Goal: Transaction & Acquisition: Book appointment/travel/reservation

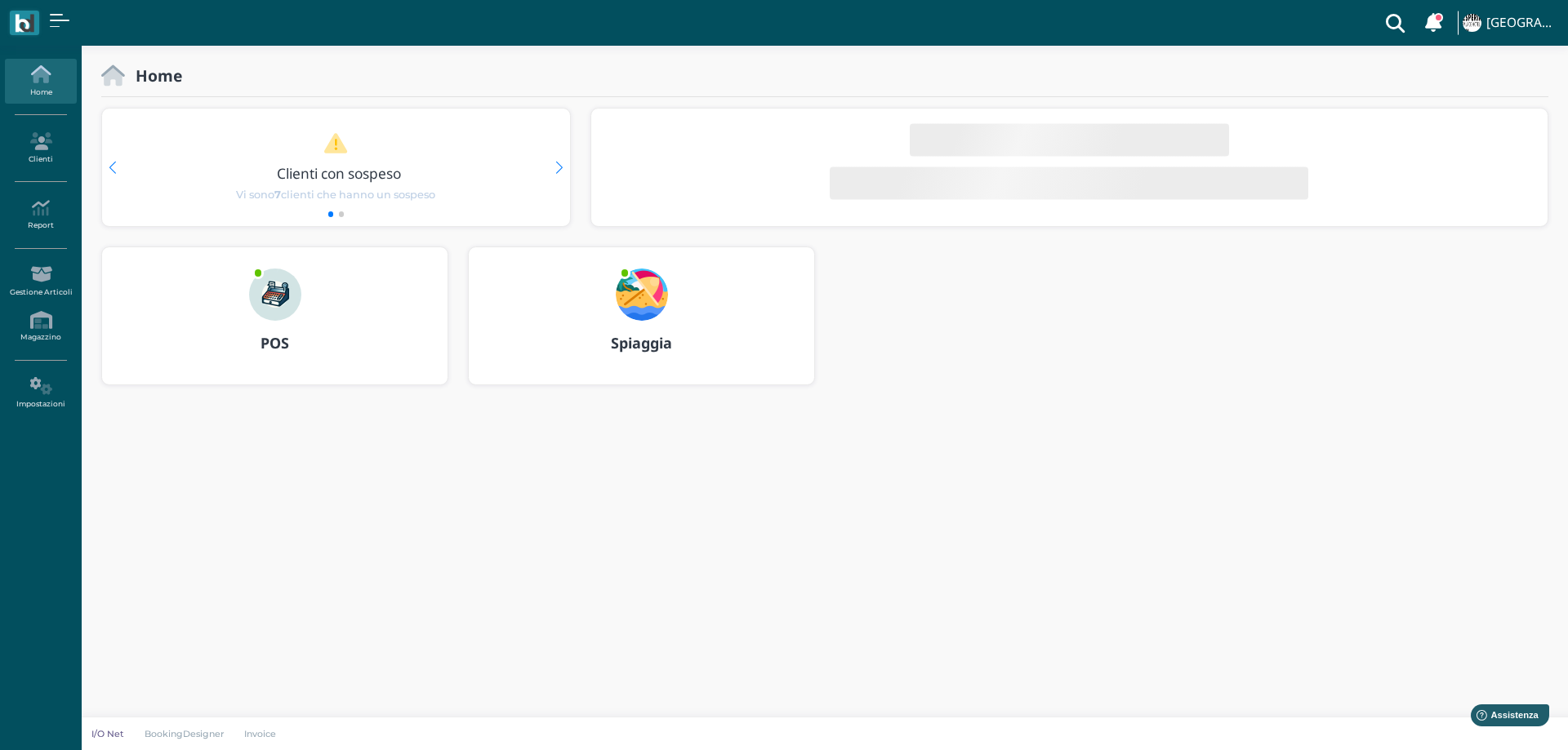
click at [643, 317] on img at bounding box center [641, 294] width 52 height 52
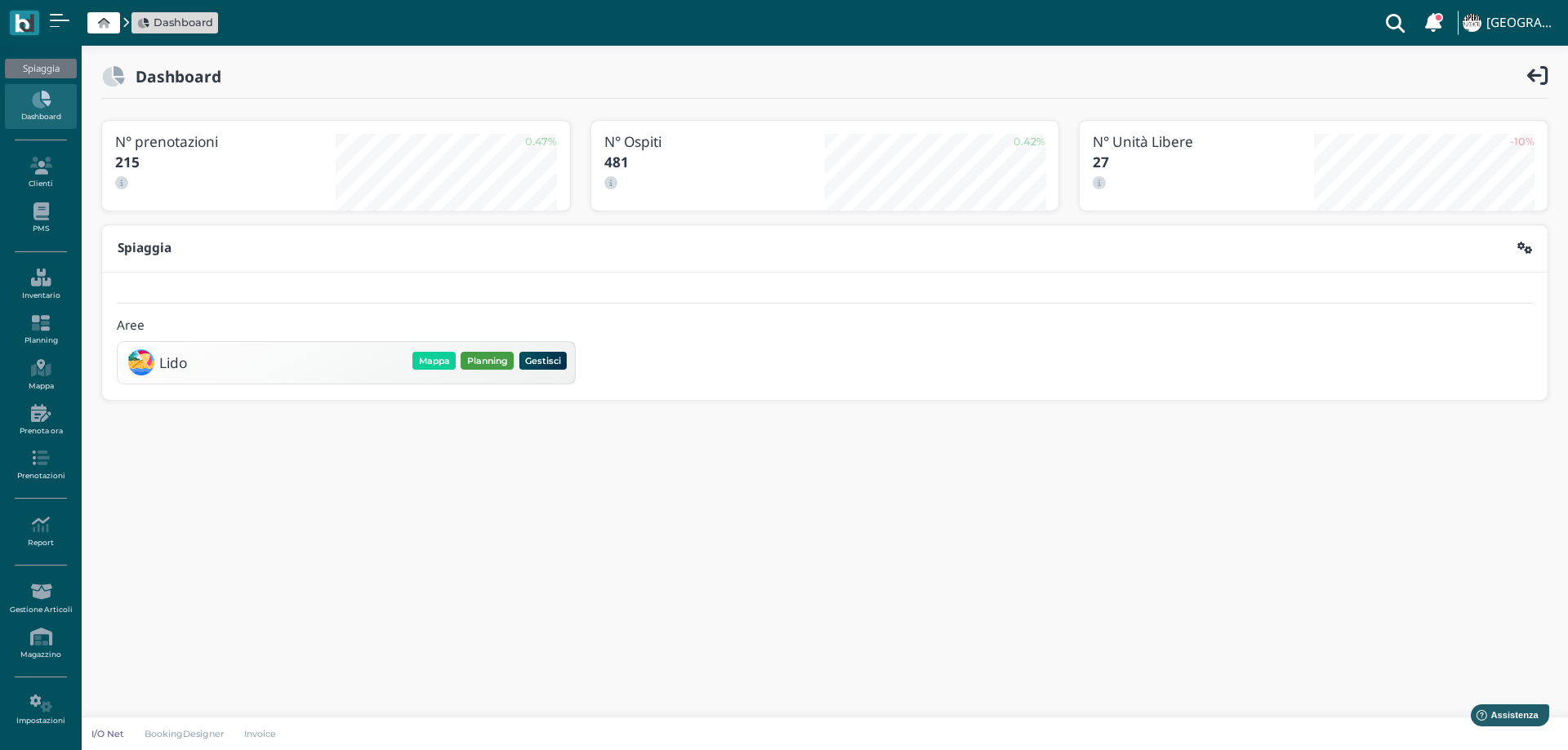
click at [486, 359] on button "Planning" at bounding box center [487, 360] width 53 height 18
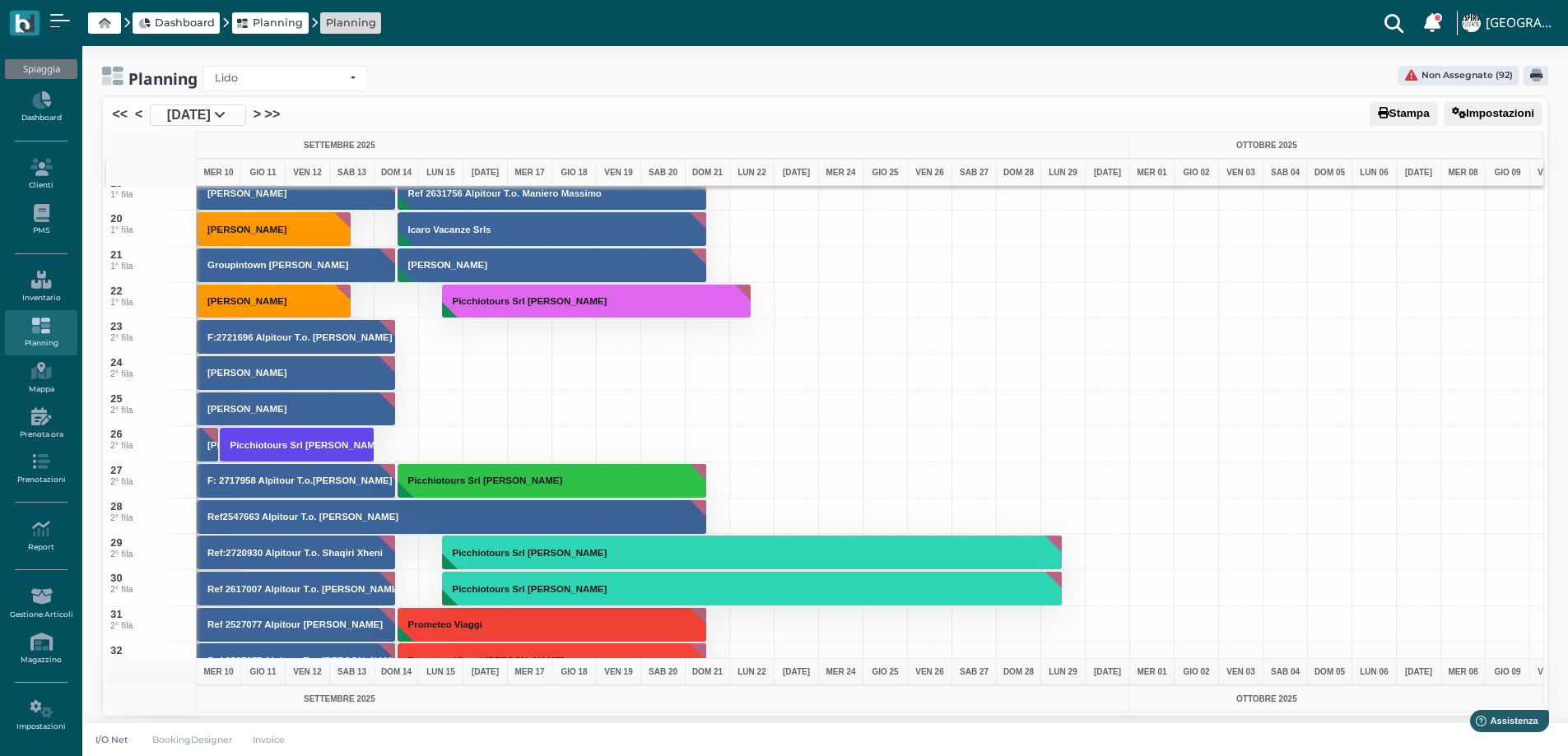
scroll to position [494, 0]
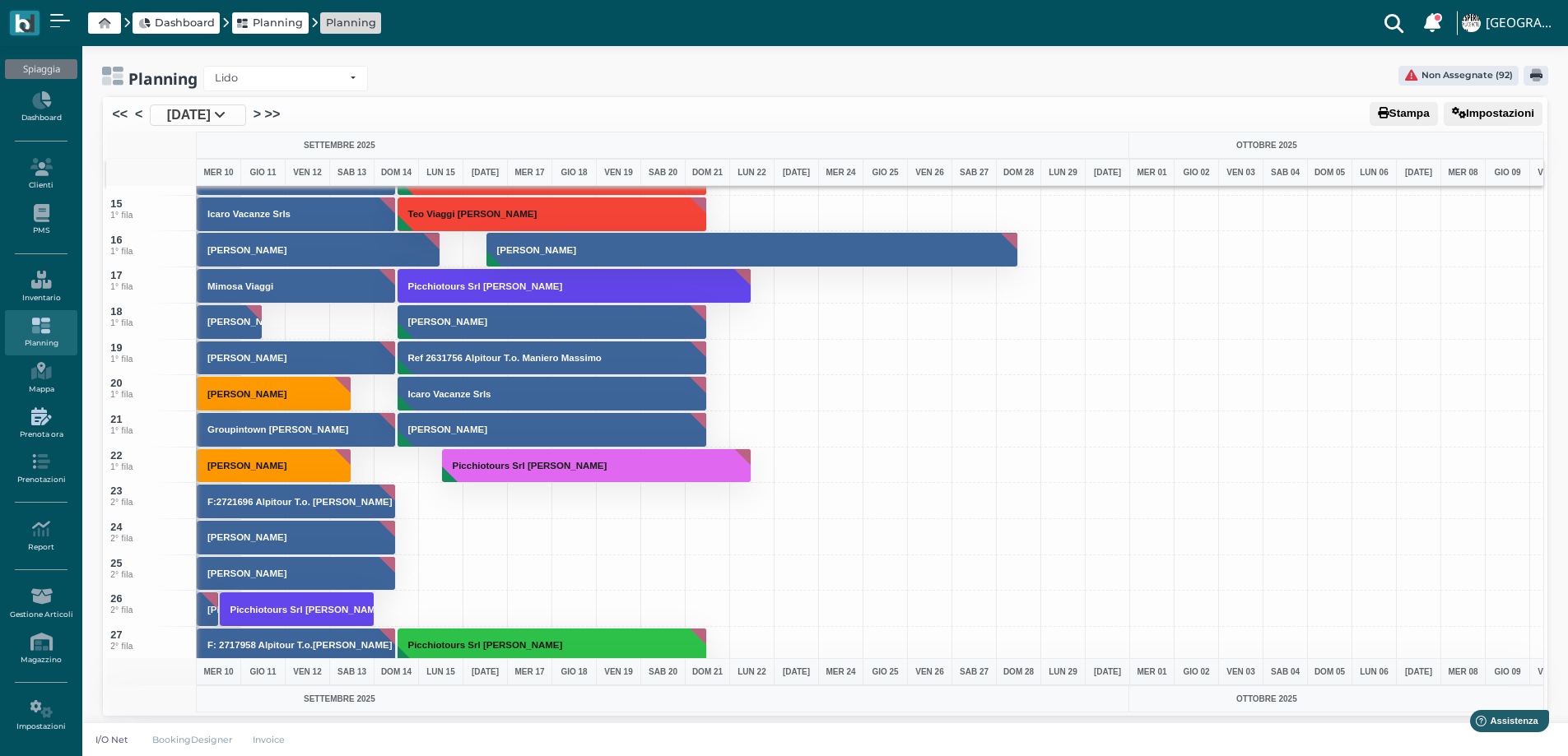
click at [43, 423] on icon at bounding box center [41, 416] width 72 height 18
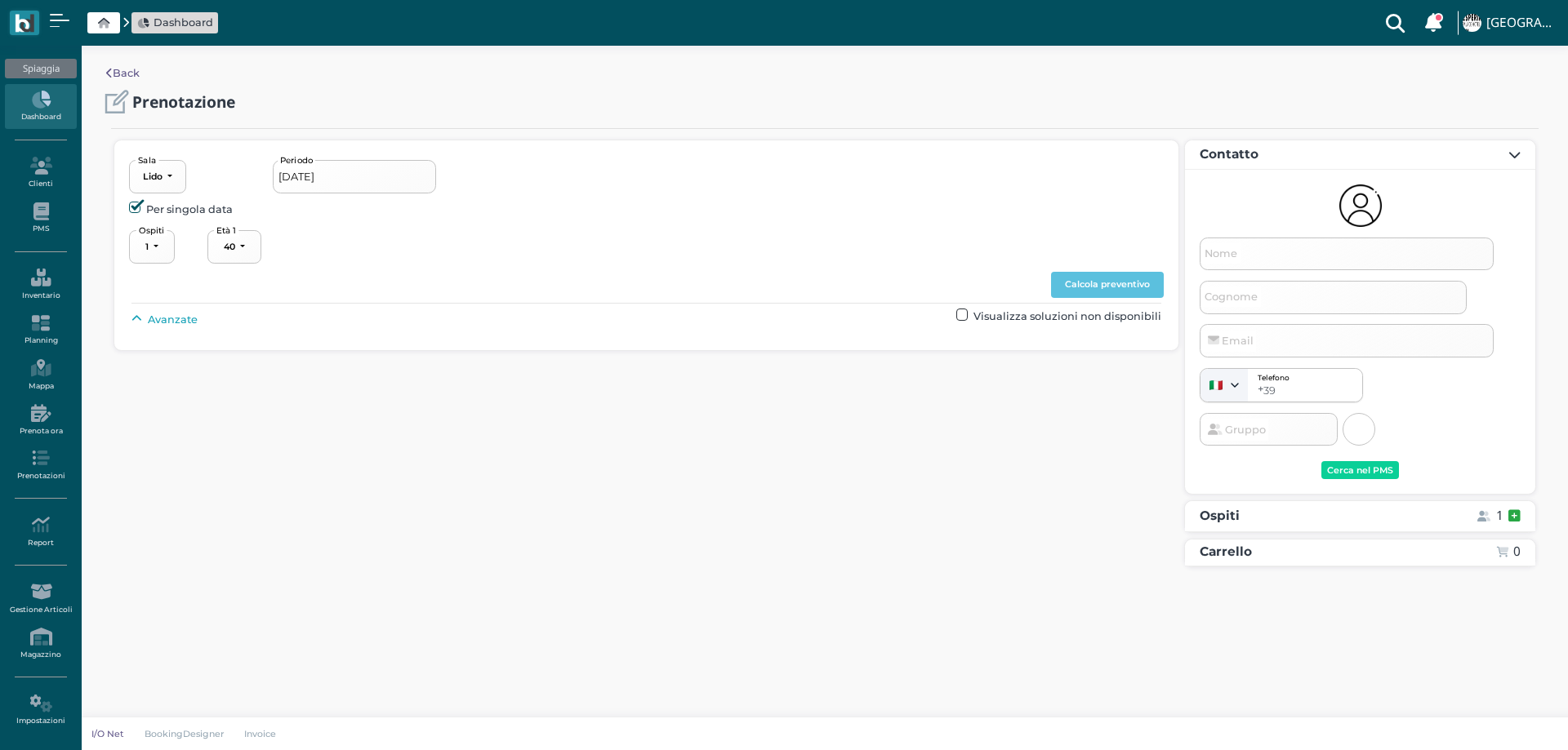
select select "40"
click at [39, 464] on icon at bounding box center [41, 458] width 71 height 18
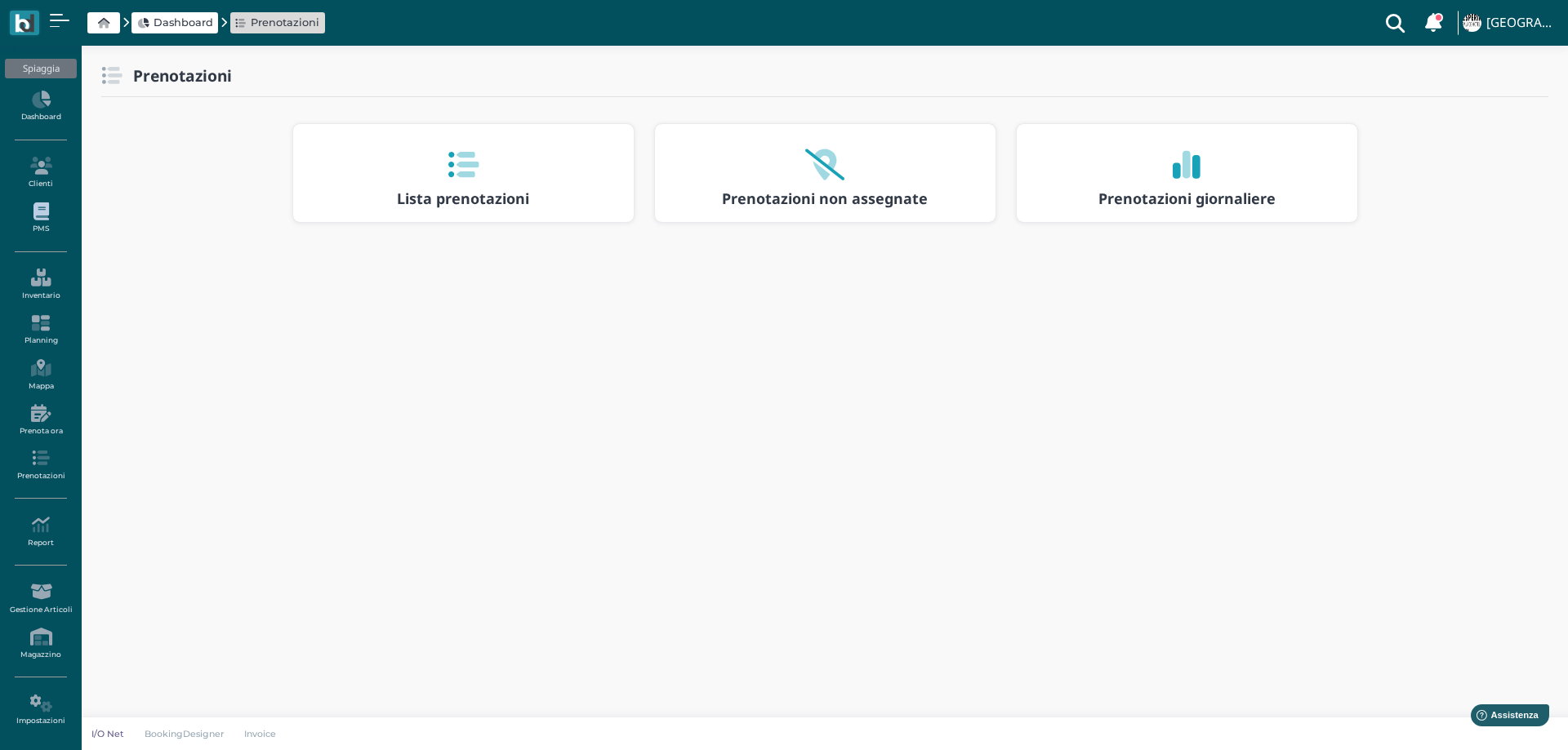
click at [46, 218] on icon at bounding box center [41, 211] width 71 height 18
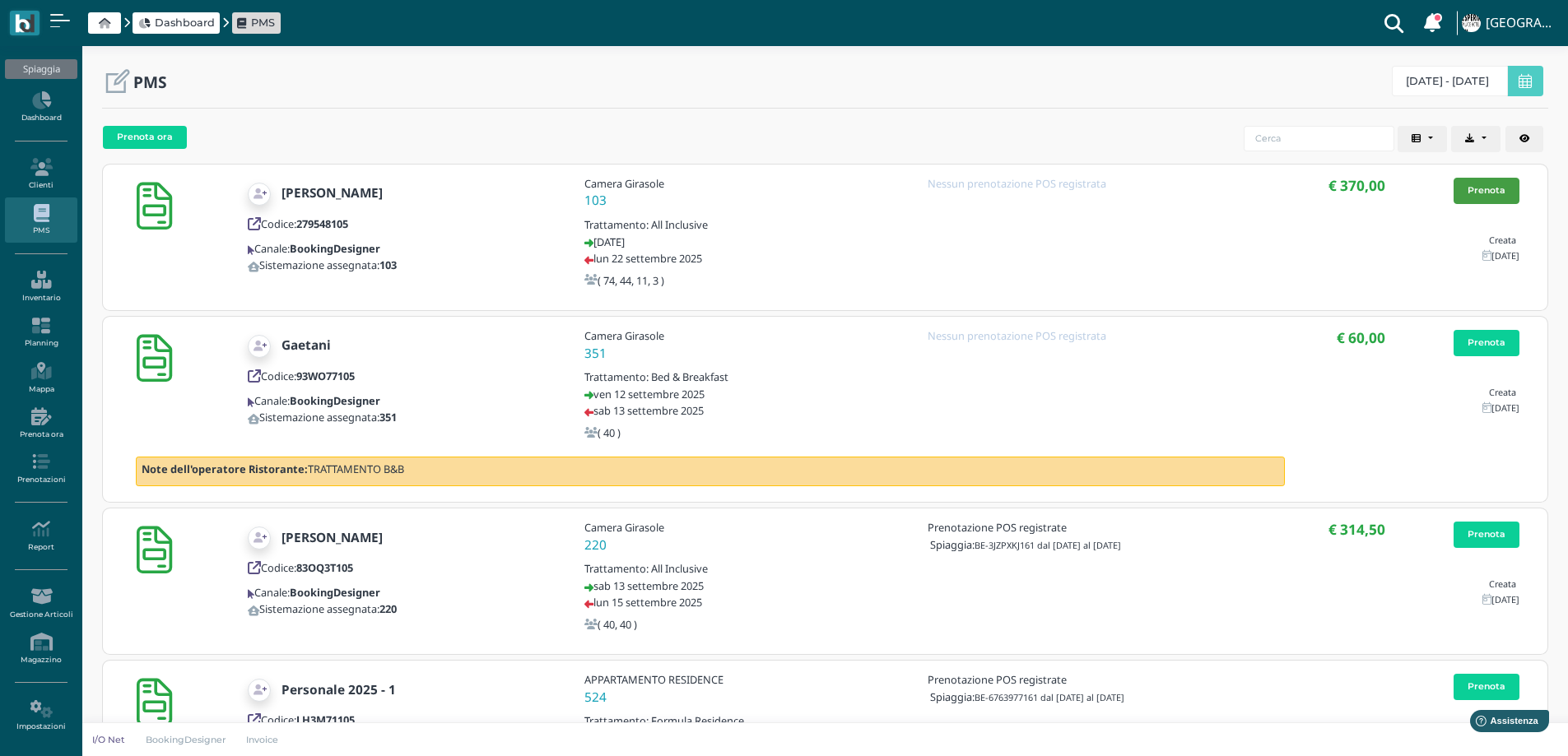
click at [1504, 185] on link "Prenota" at bounding box center [1486, 191] width 66 height 27
click at [1502, 349] on link "Prenota" at bounding box center [1486, 343] width 66 height 27
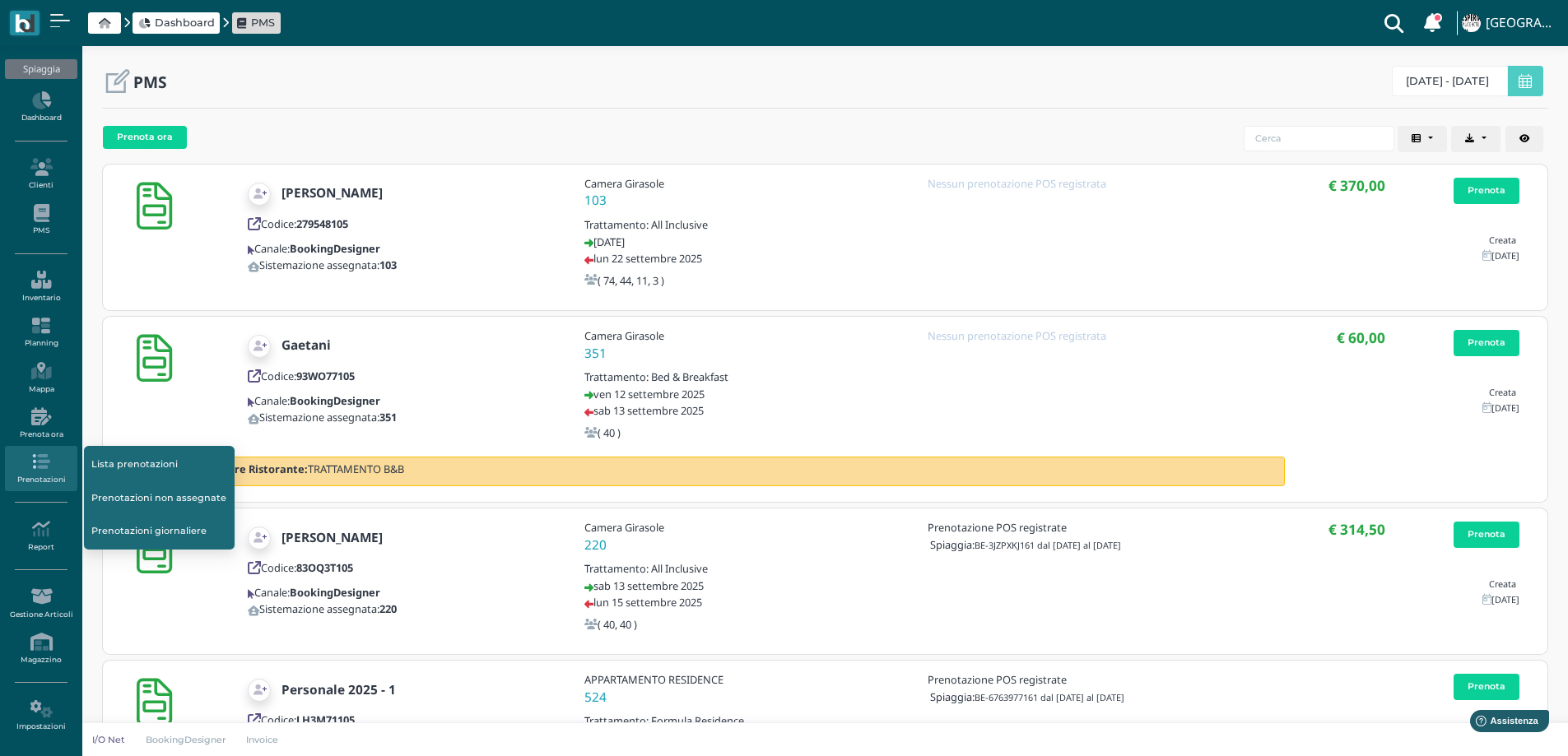
click at [32, 460] on icon at bounding box center [41, 462] width 72 height 18
click at [102, 462] on link "Lista prenotazioni" at bounding box center [159, 464] width 150 height 31
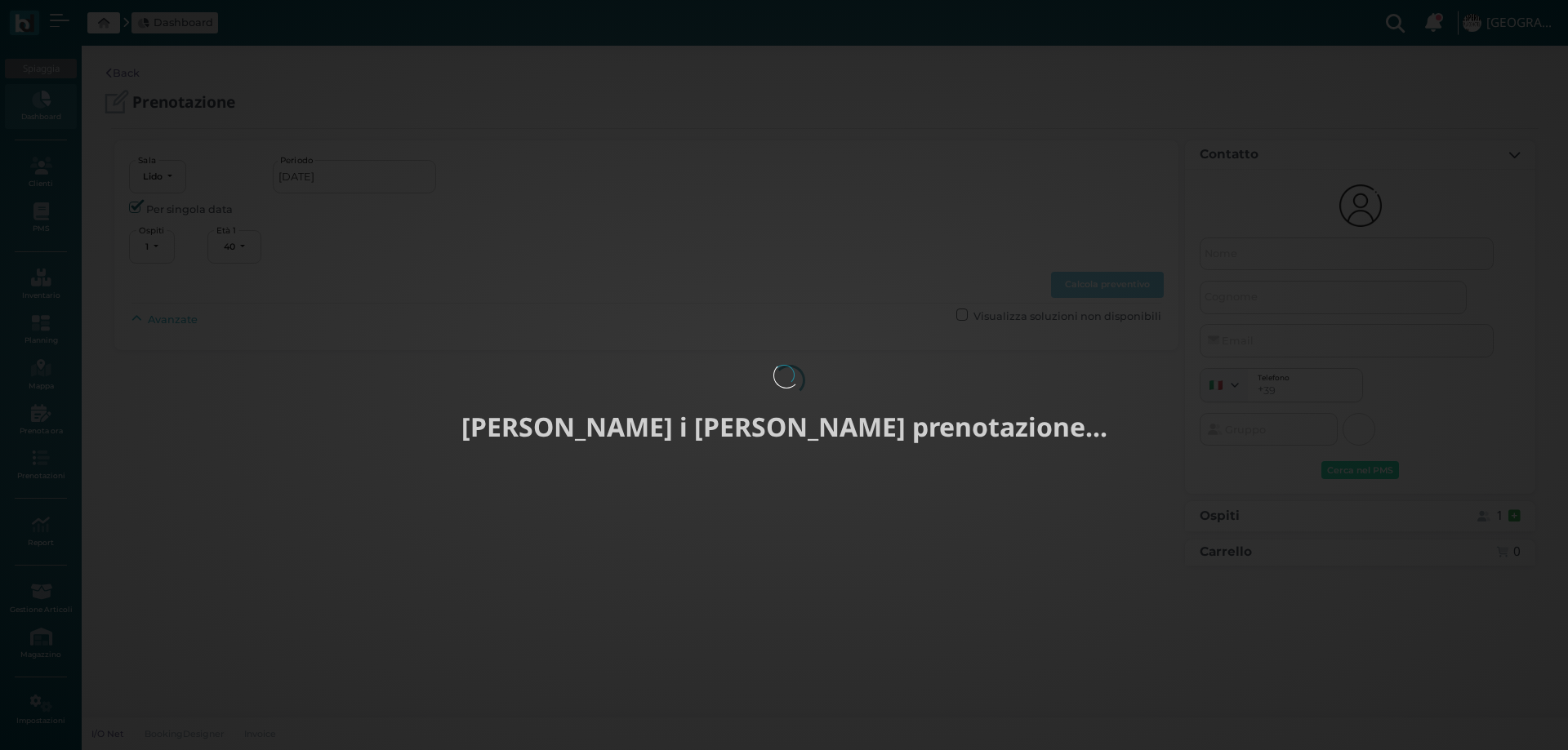
select select "40"
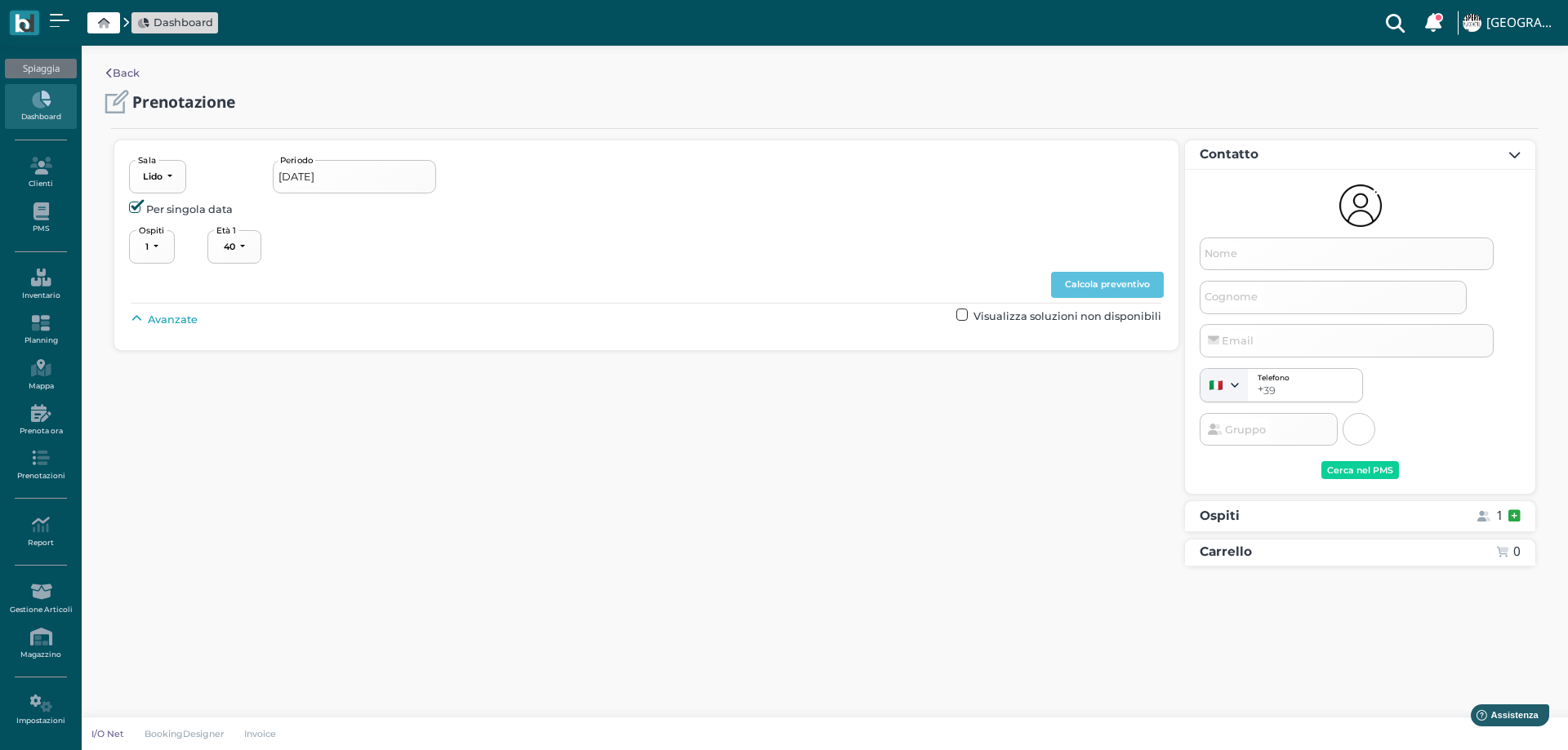
click at [174, 318] on span "Avanzate" at bounding box center [172, 319] width 50 height 16
click at [687, 360] on div "----------------------" at bounding box center [696, 356] width 72 height 12
click at [672, 477] on span "4°+ fila" at bounding box center [687, 478] width 35 height 16
select select "240"
type input "[DATE] - [DATE]"
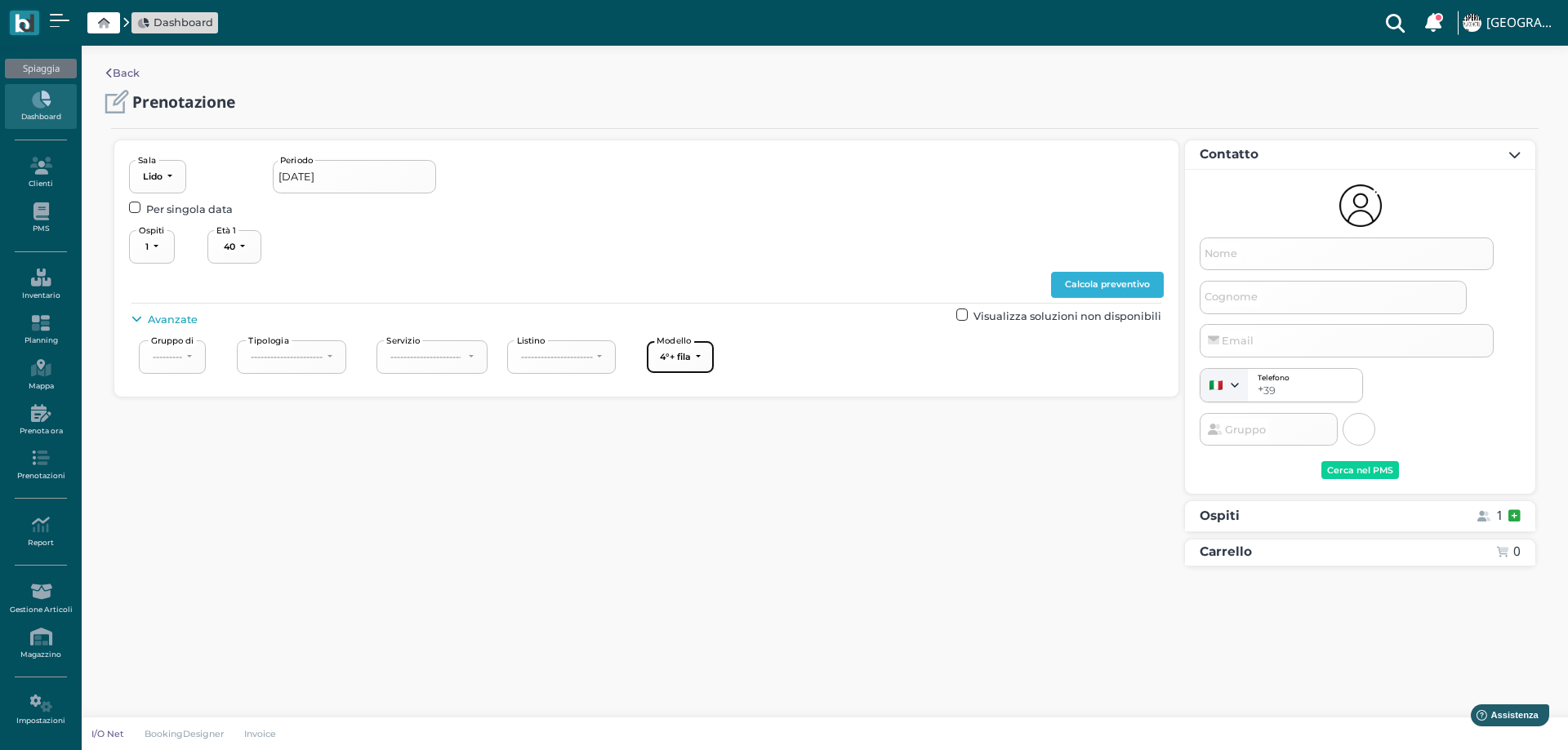
select select "4"
type input "Nando"
type input "[PERSON_NAME]"
type input "[EMAIL_ADDRESS][DOMAIN_NAME]"
select select "40"
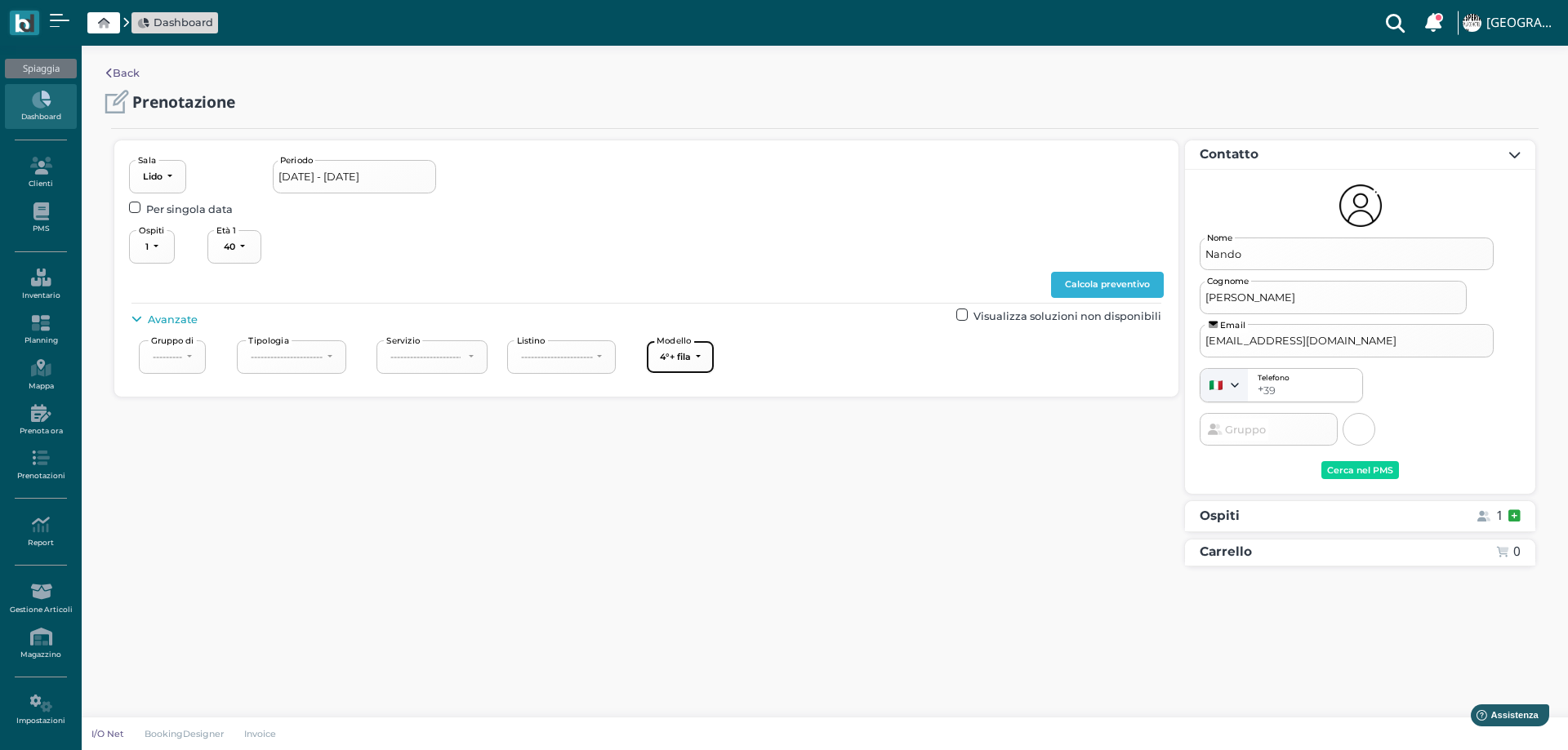
select select "40"
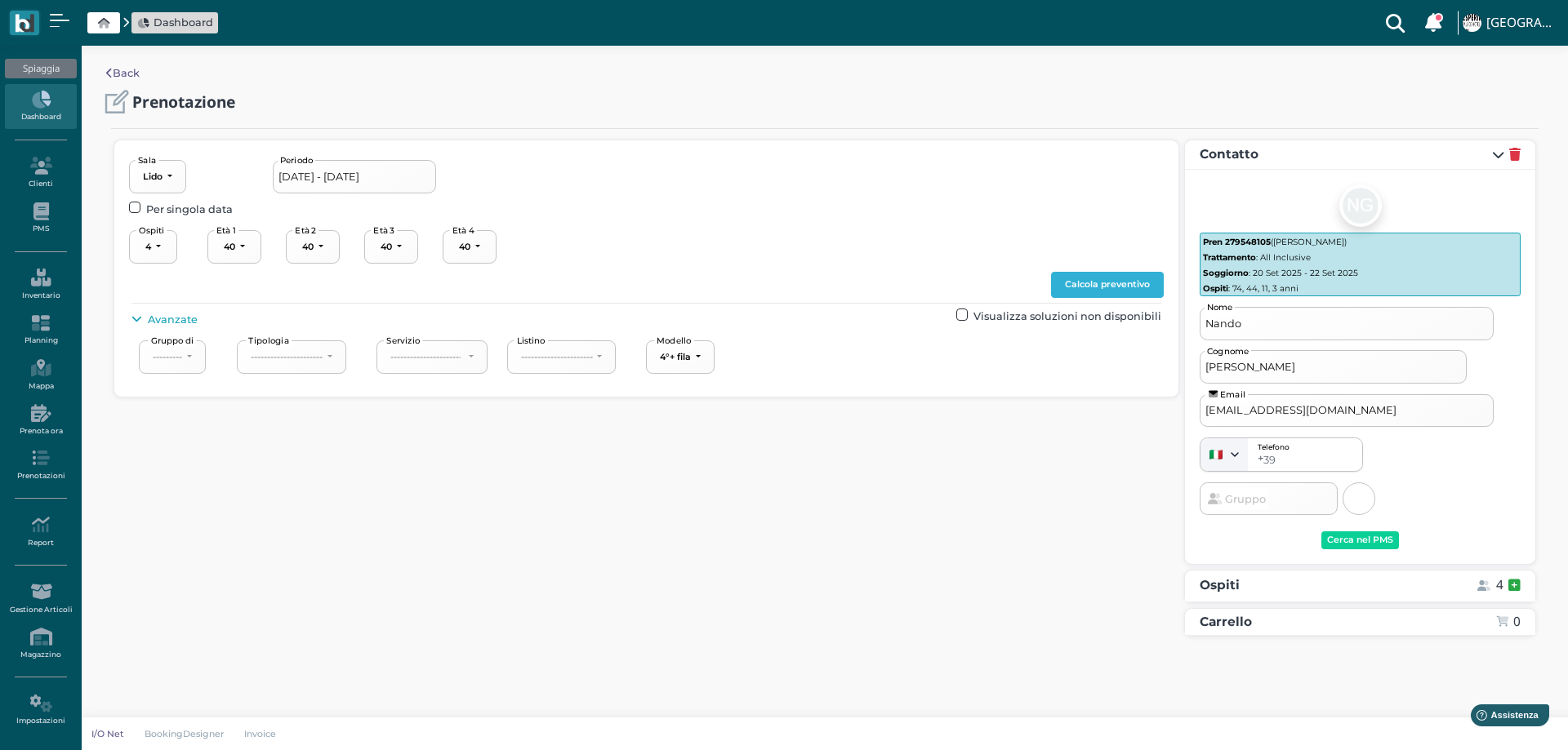
select select "74"
select select "44"
select select "11"
select select "3"
click at [1090, 286] on button "Calcola preventivo" at bounding box center [1107, 285] width 113 height 27
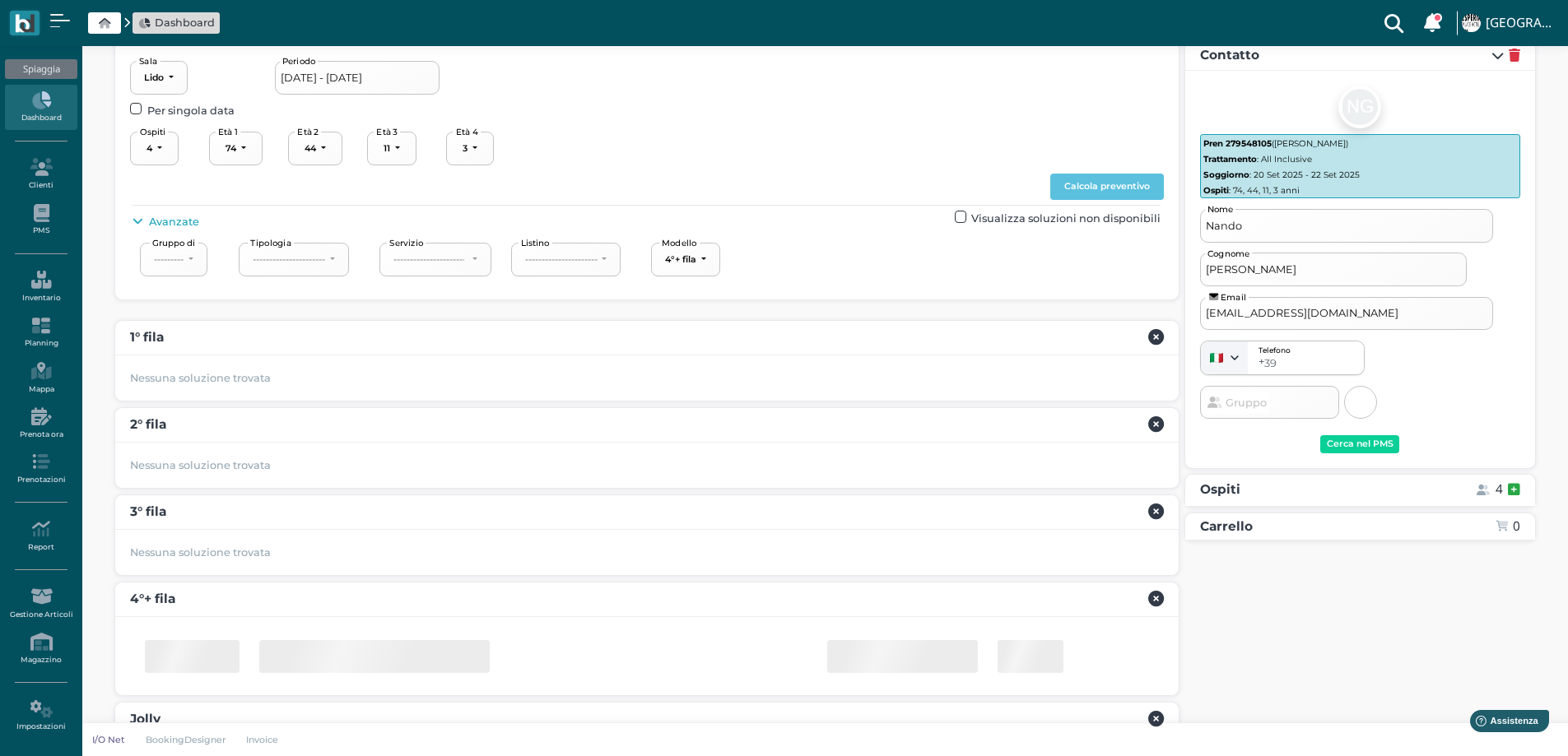
scroll to position [176, 0]
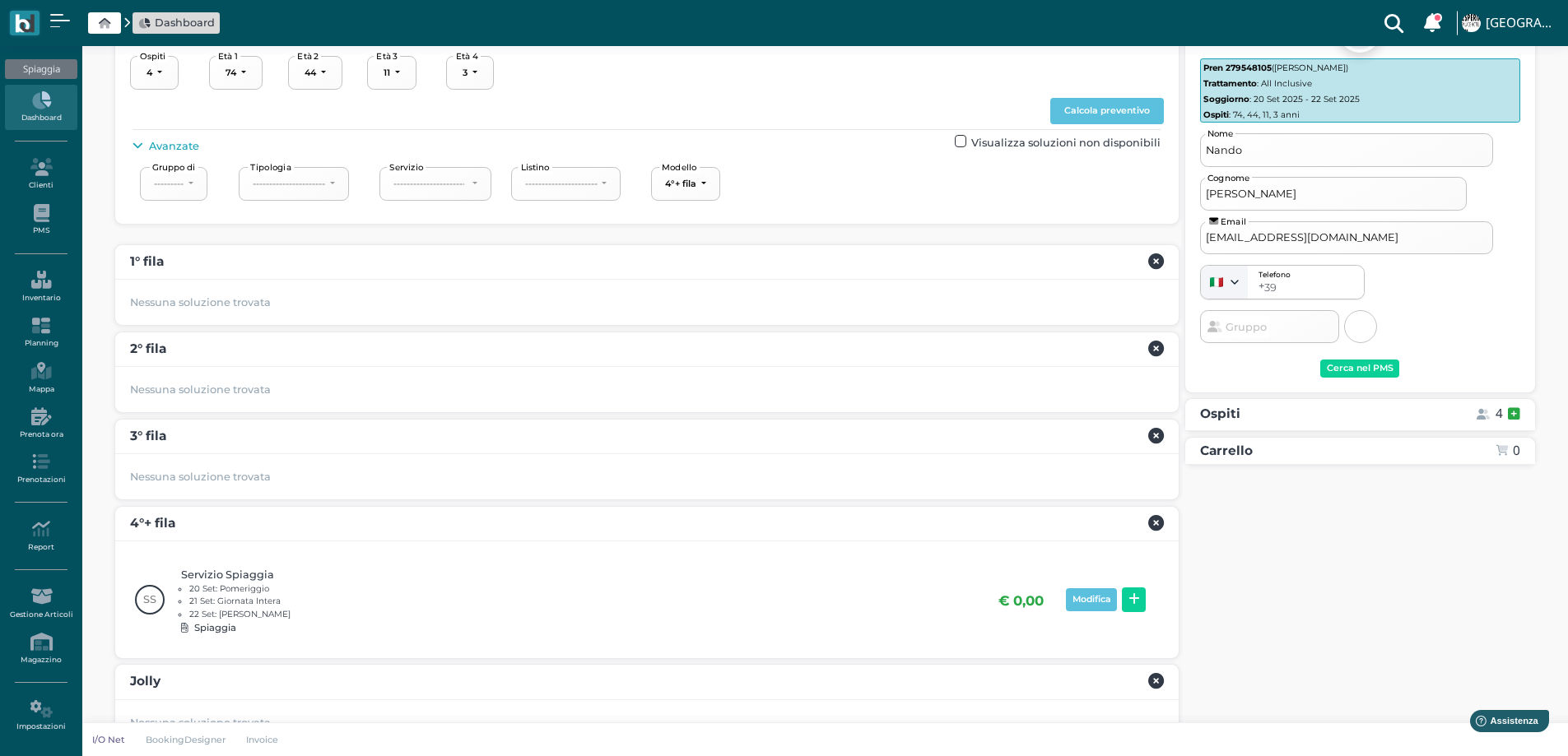
click at [1129, 586] on div "Modifica" at bounding box center [1105, 600] width 84 height 30
click at [1130, 601] on icon at bounding box center [1134, 599] width 12 height 13
click at [1479, 623] on div "Prenota" at bounding box center [1487, 629] width 38 height 12
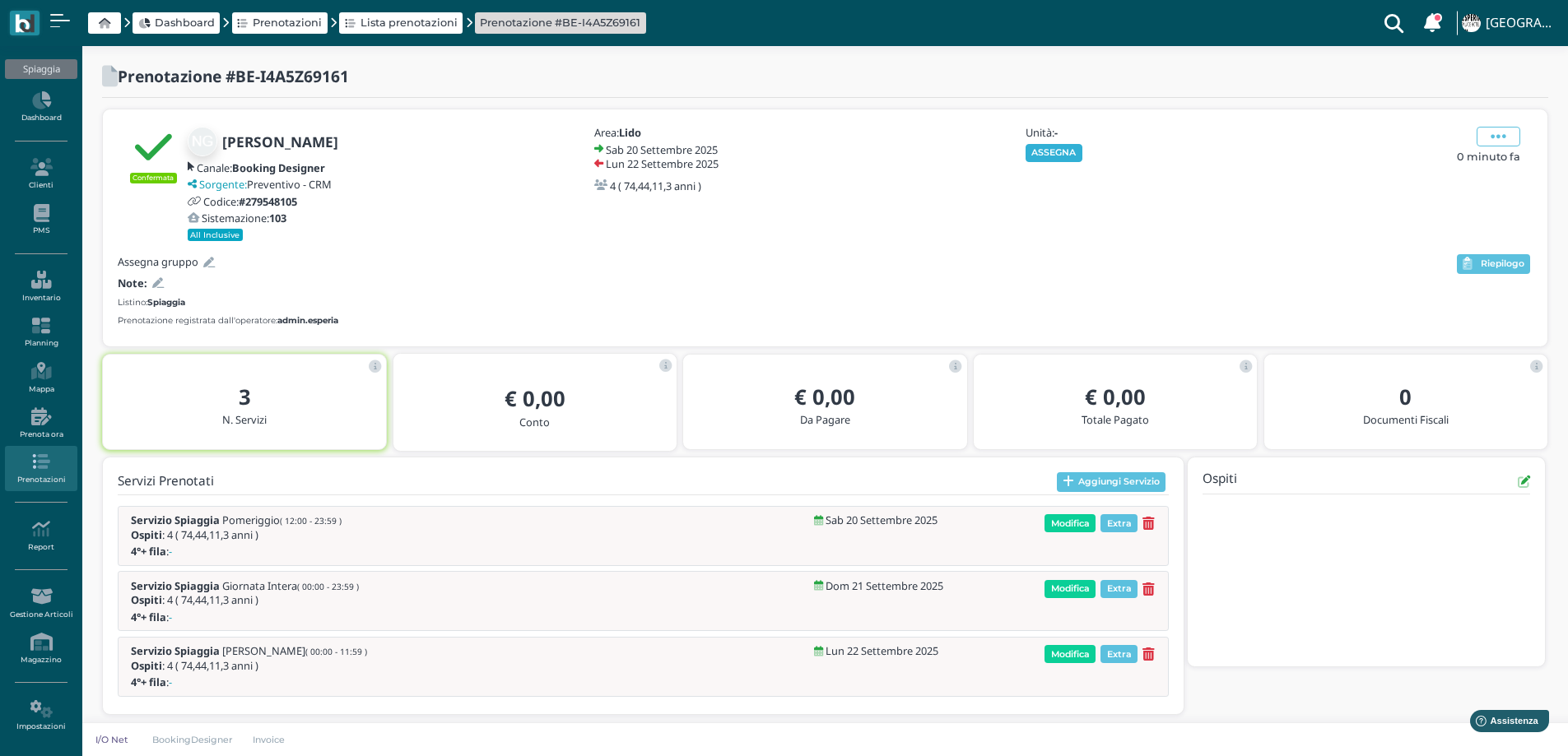
click at [1049, 150] on button "ASSEGNA" at bounding box center [1054, 153] width 57 height 18
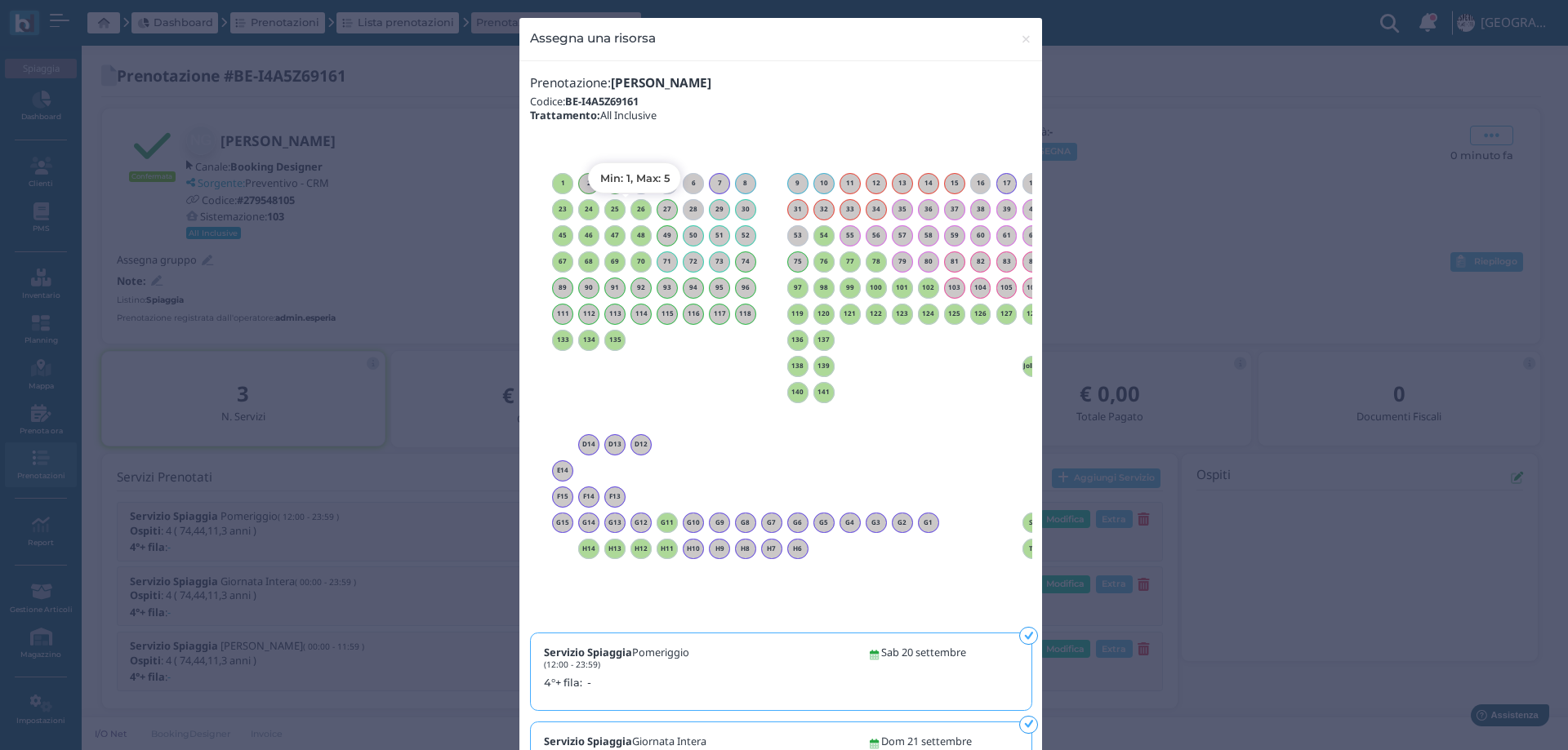
click at [634, 211] on h6 "26" at bounding box center [641, 209] width 22 height 7
click at [1022, 32] on span "×" at bounding box center [1026, 39] width 12 height 22
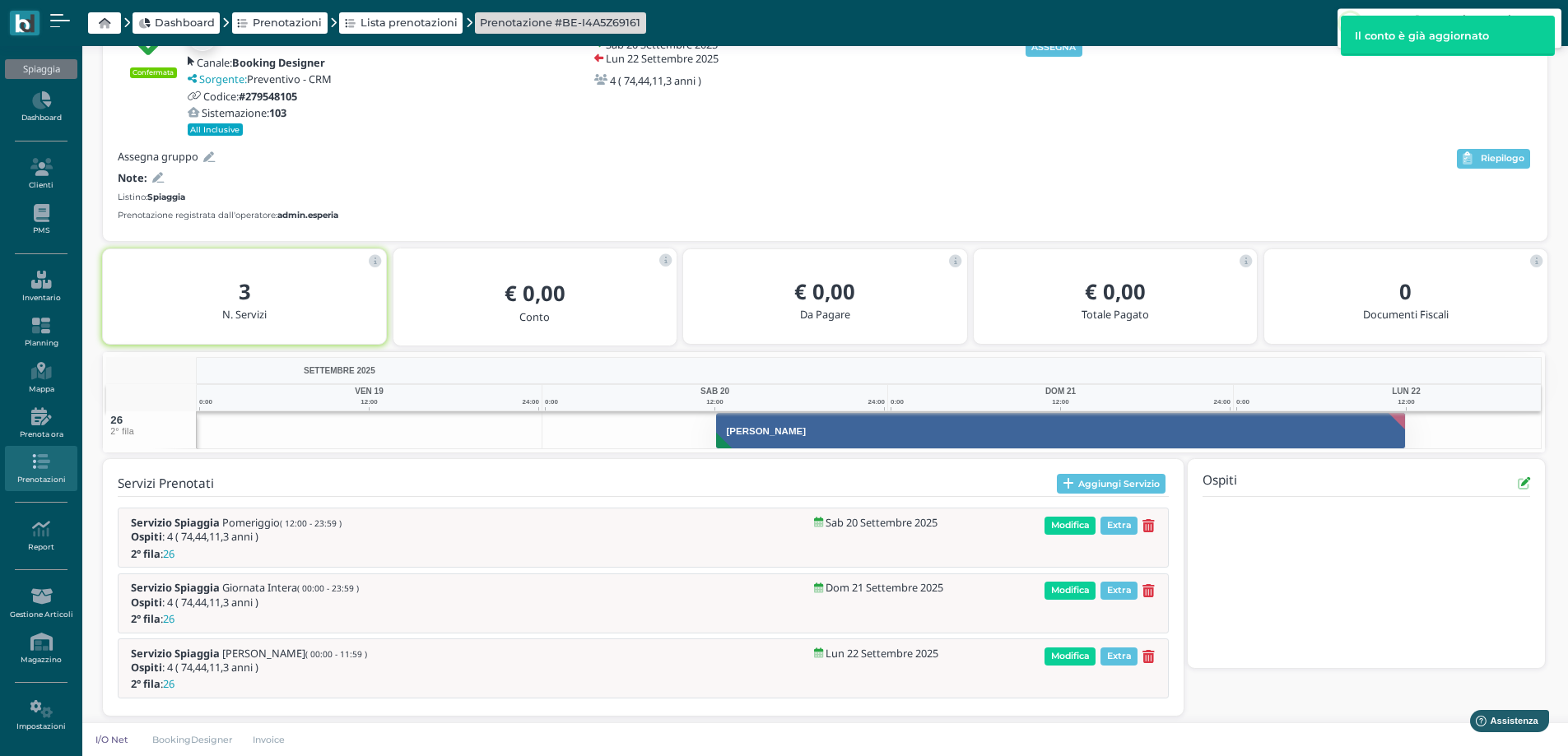
scroll to position [114, 0]
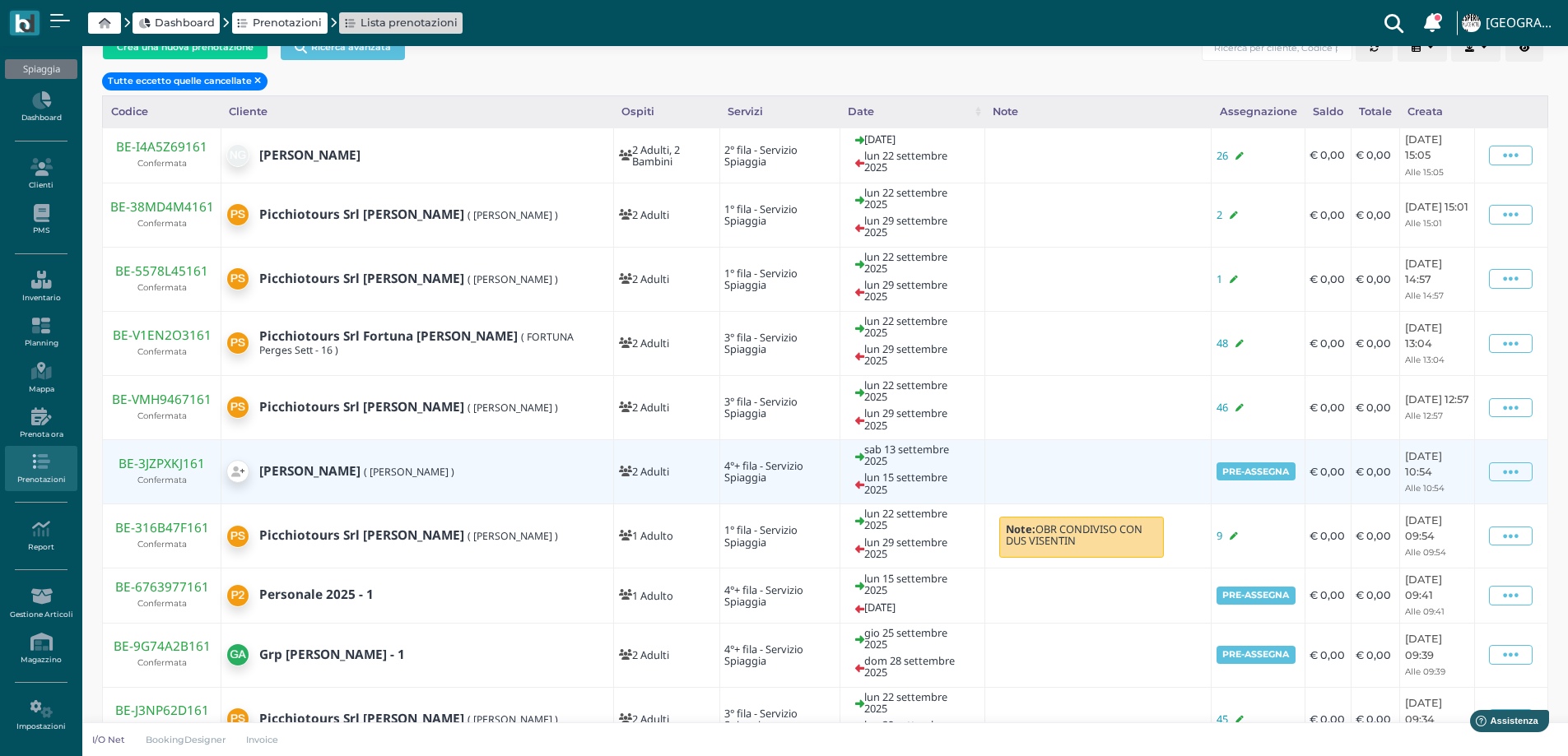
scroll to position [94, 0]
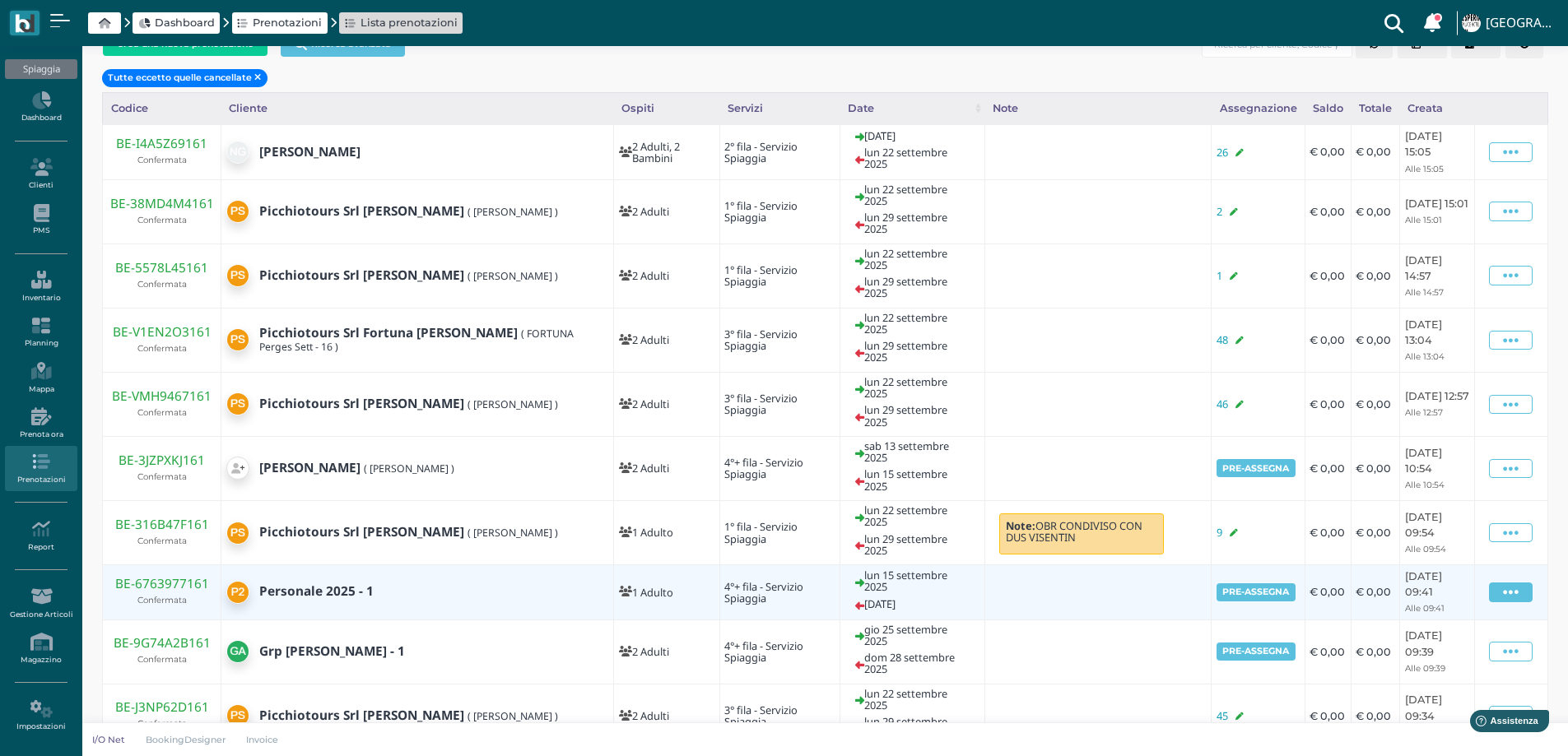
click at [1502, 582] on span at bounding box center [1510, 592] width 43 height 20
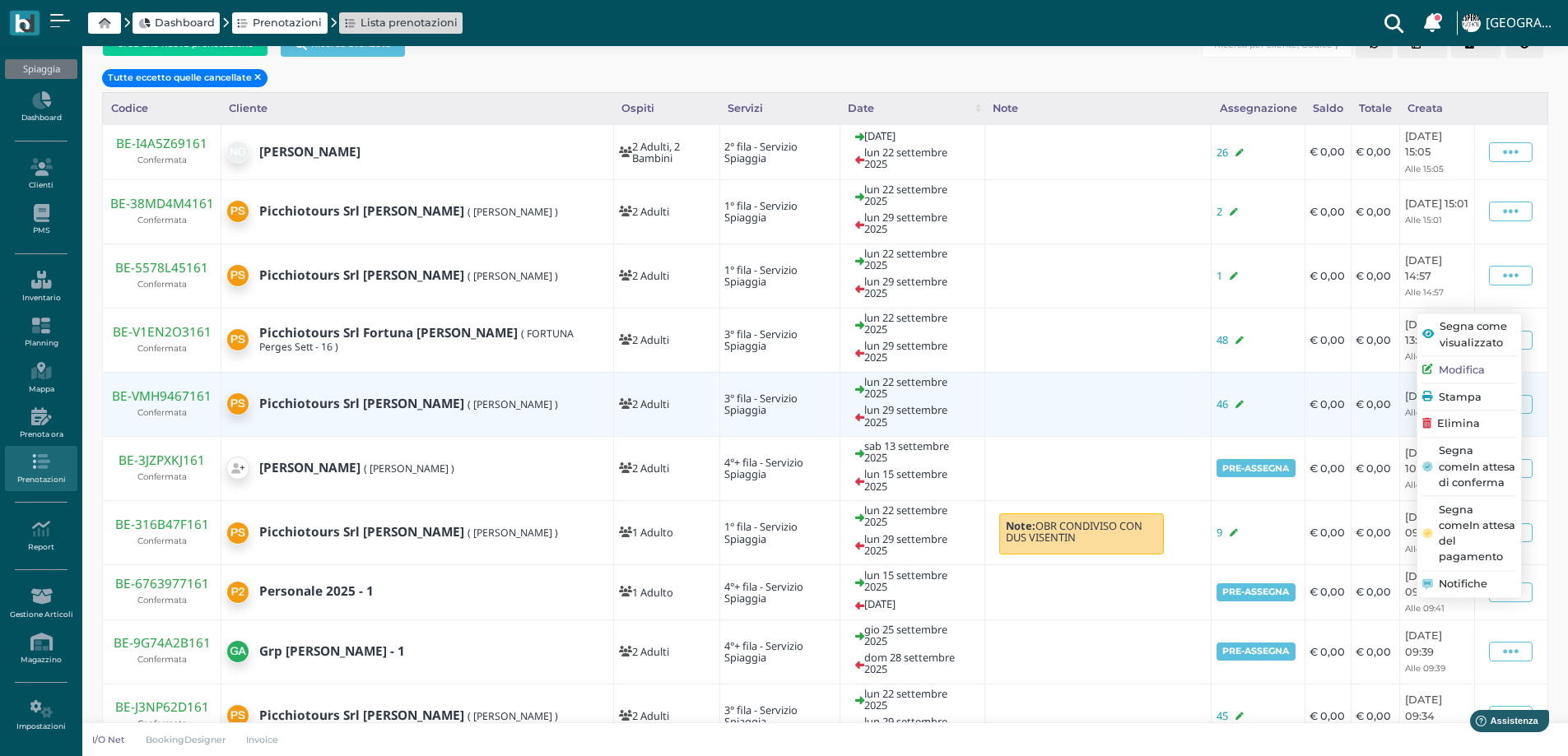
click at [1446, 415] on span "Elimina" at bounding box center [1458, 423] width 43 height 16
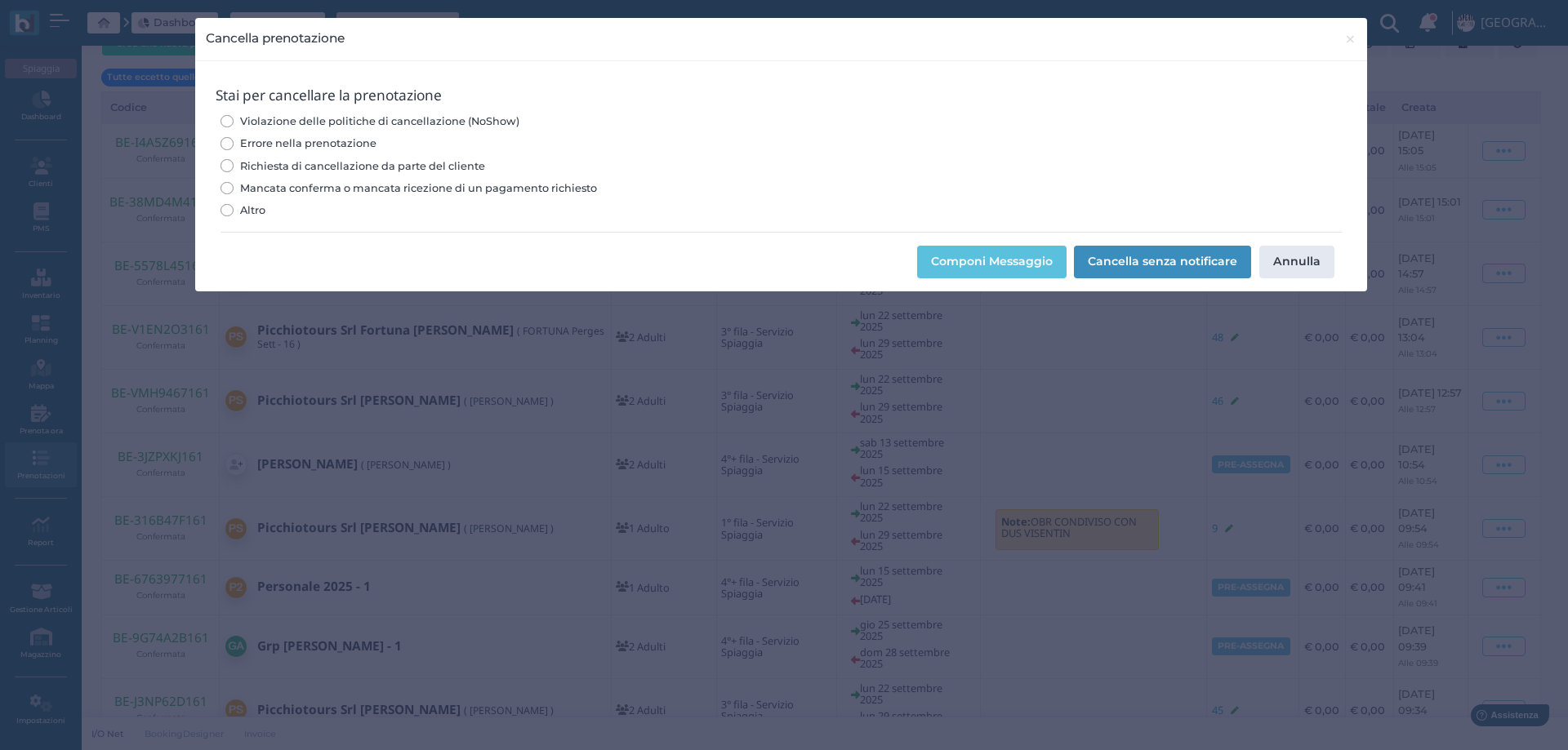
click at [292, 142] on span "Errore nella prenotazione" at bounding box center [308, 143] width 136 height 16
click at [233, 142] on input "Errore nella prenotazione" at bounding box center [226, 143] width 12 height 12
radio input "true"
drag, startPoint x: 1155, startPoint y: 259, endPoint x: 1081, endPoint y: 394, distance: 154.0
click at [1155, 257] on button "Cancella senza notificare" at bounding box center [1163, 261] width 177 height 32
